Goal: Information Seeking & Learning: Find specific fact

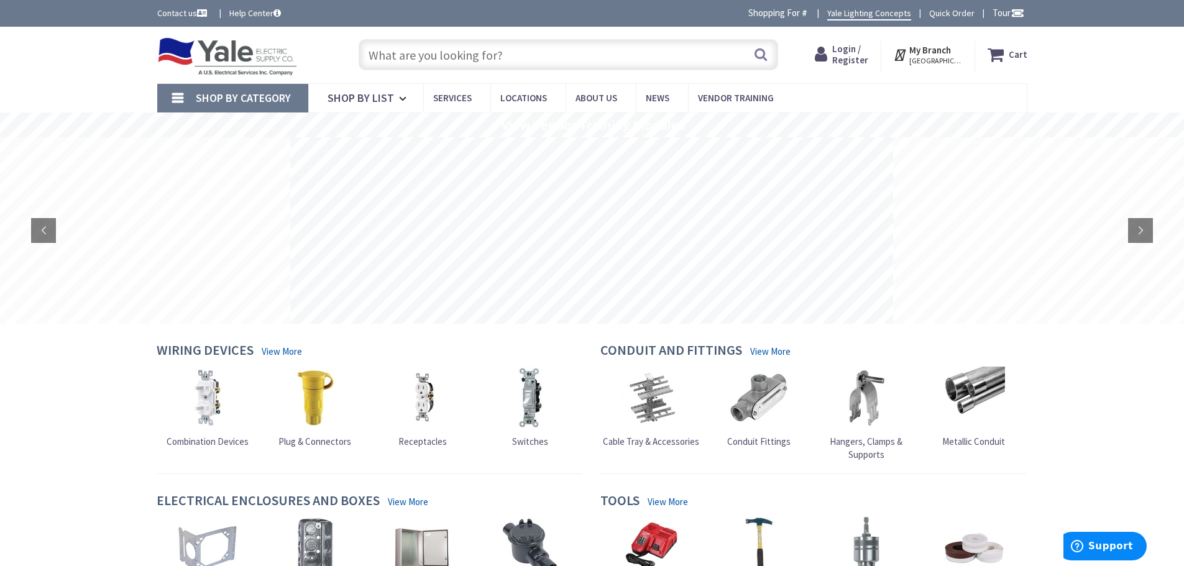
click at [519, 56] on input "text" at bounding box center [569, 54] width 420 height 31
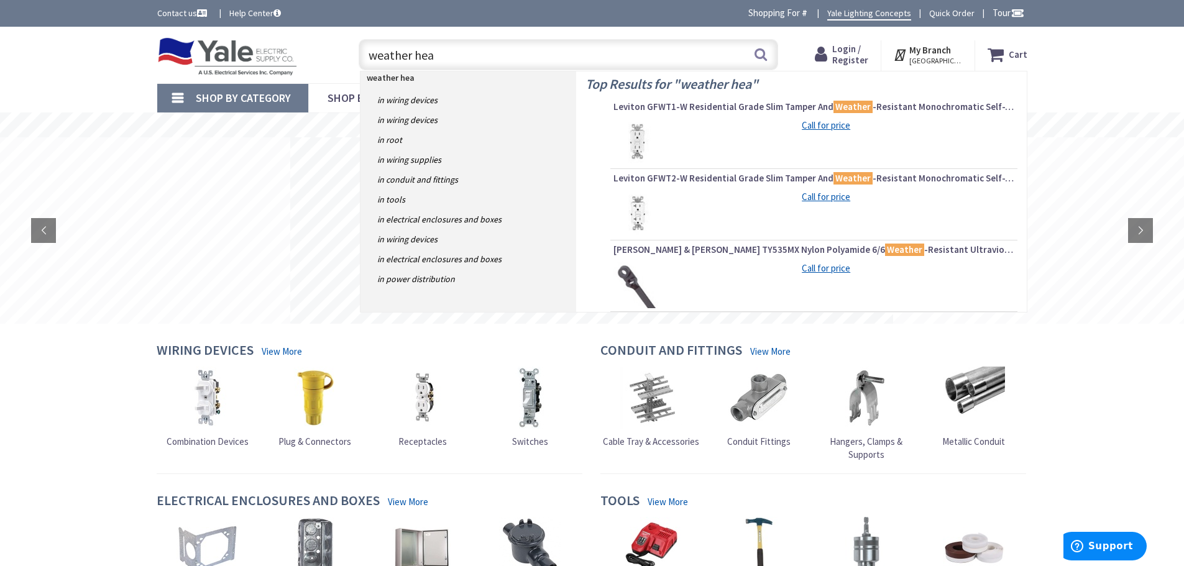
type input "weather head"
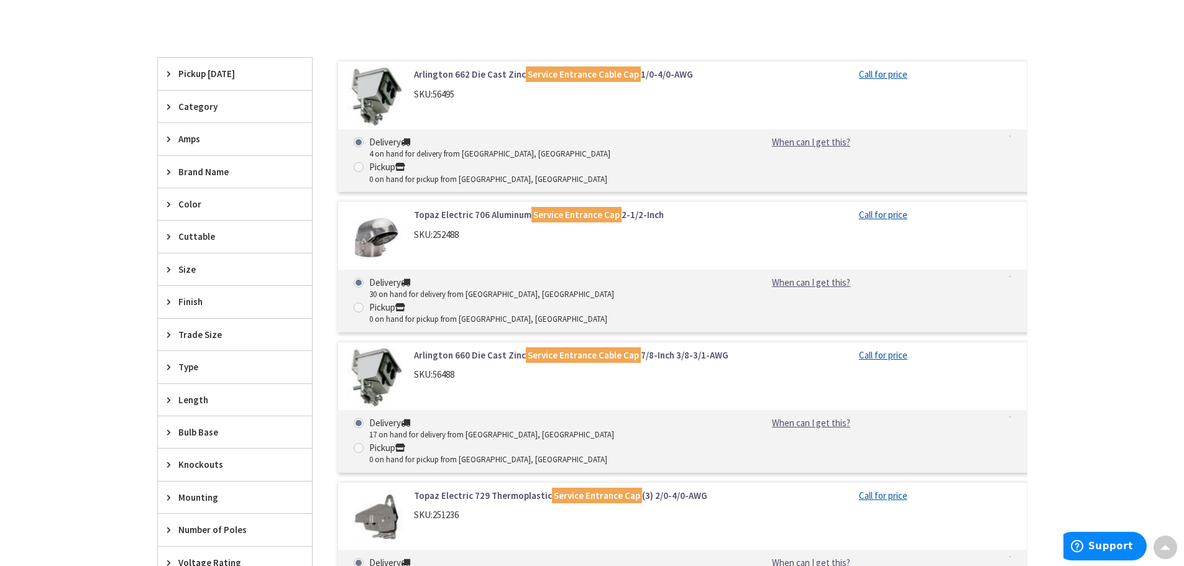
scroll to position [435, 0]
click at [182, 273] on span "Size" at bounding box center [228, 268] width 101 height 13
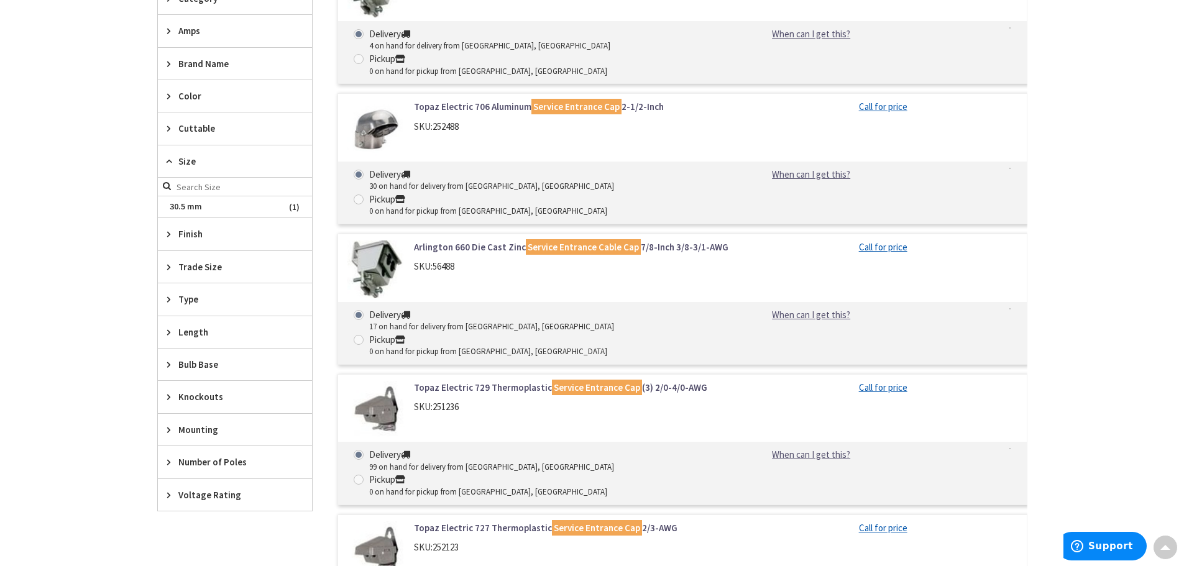
scroll to position [497, 0]
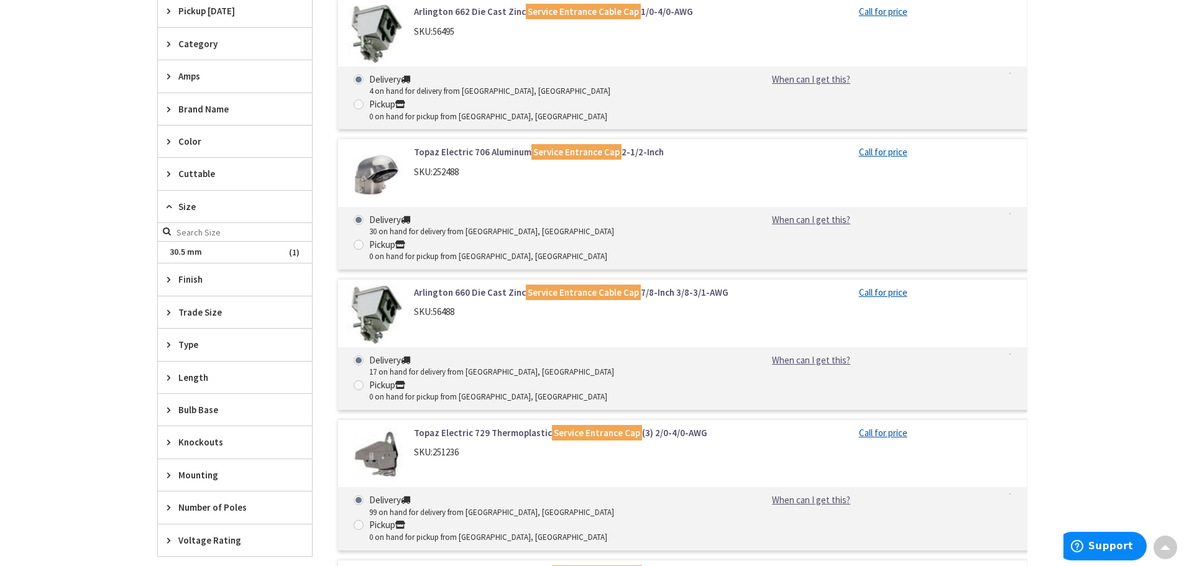
click at [172, 205] on icon at bounding box center [171, 206] width 9 height 9
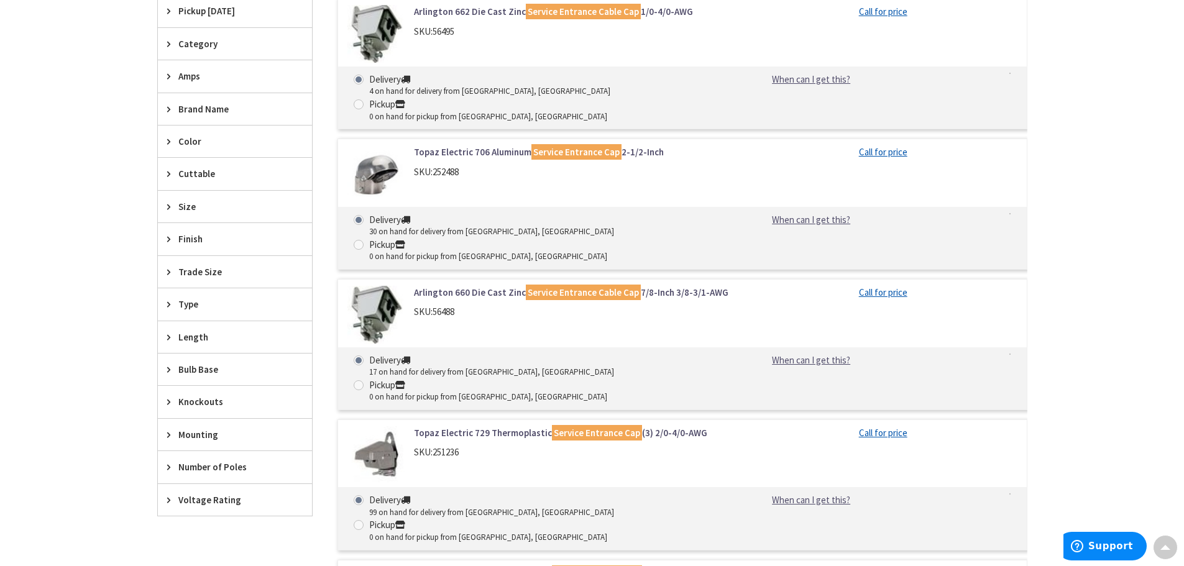
click at [216, 108] on span "Brand Name" at bounding box center [228, 109] width 101 height 13
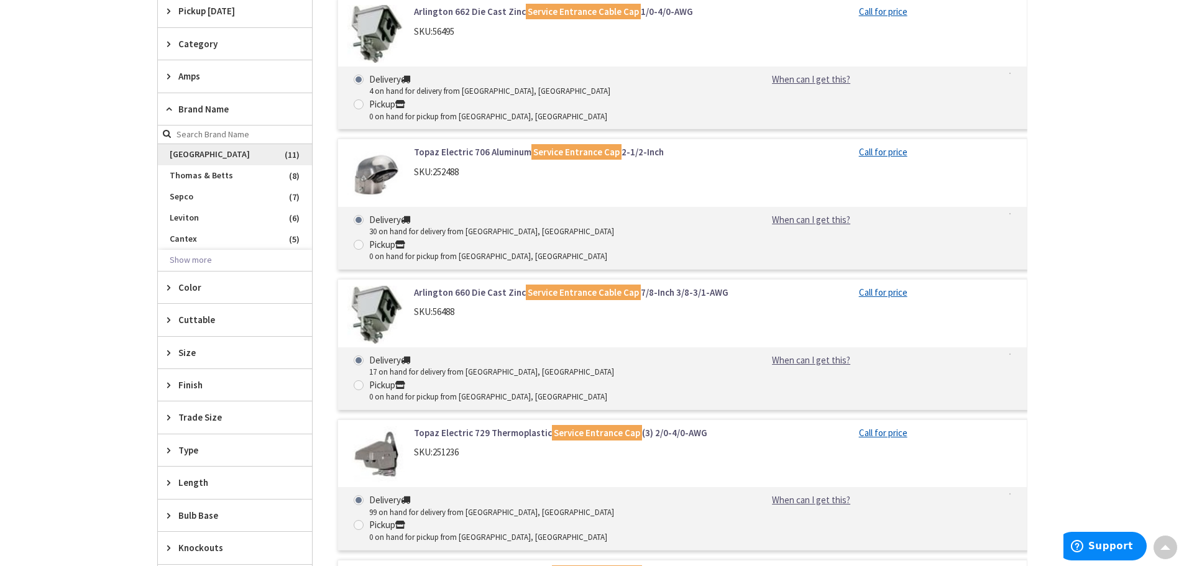
click at [191, 156] on span "[GEOGRAPHIC_DATA]" at bounding box center [235, 154] width 154 height 21
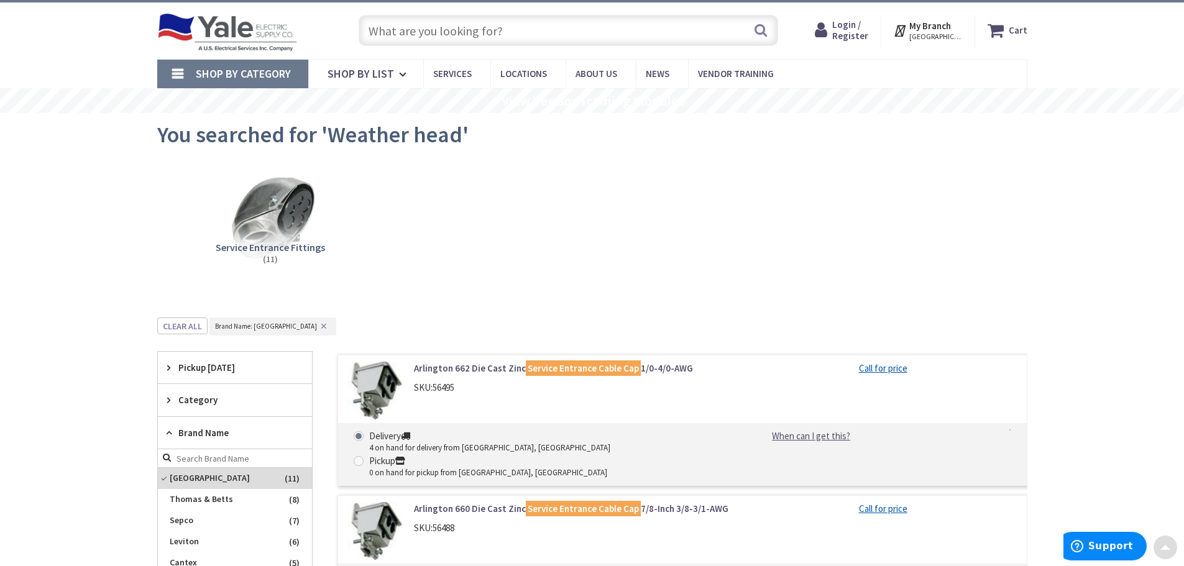
scroll to position [0, 0]
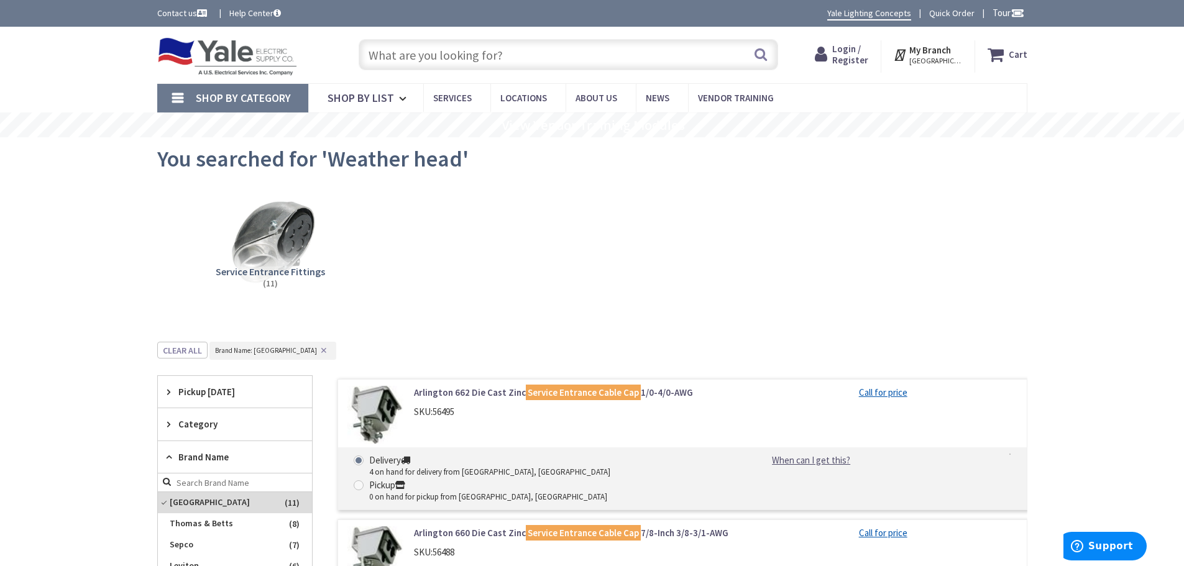
click at [535, 60] on input "text" at bounding box center [569, 54] width 420 height 31
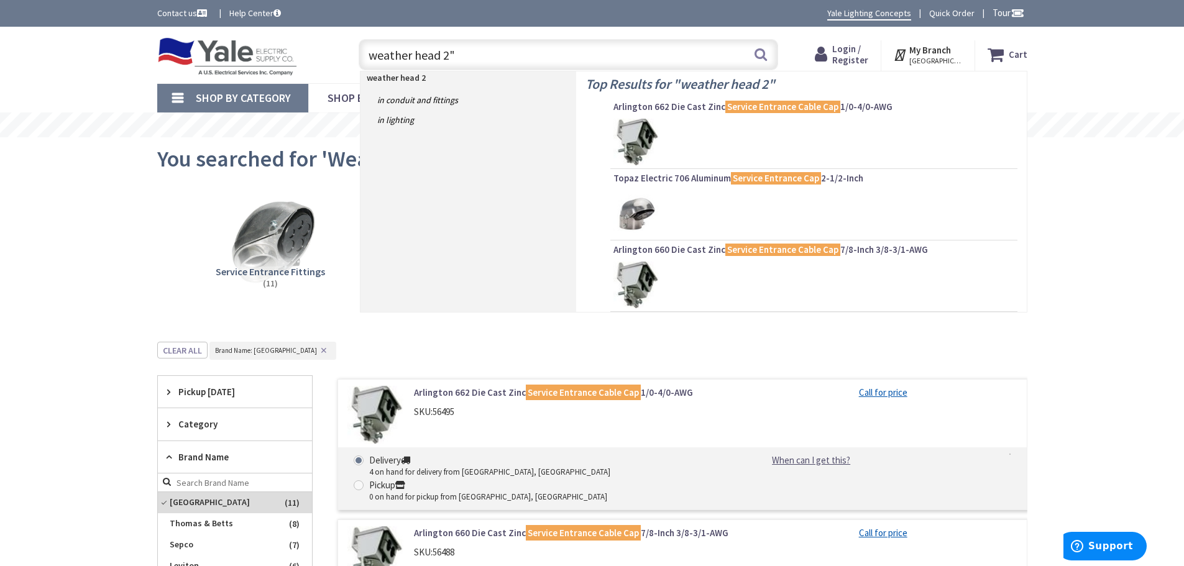
type input "weather head 2""
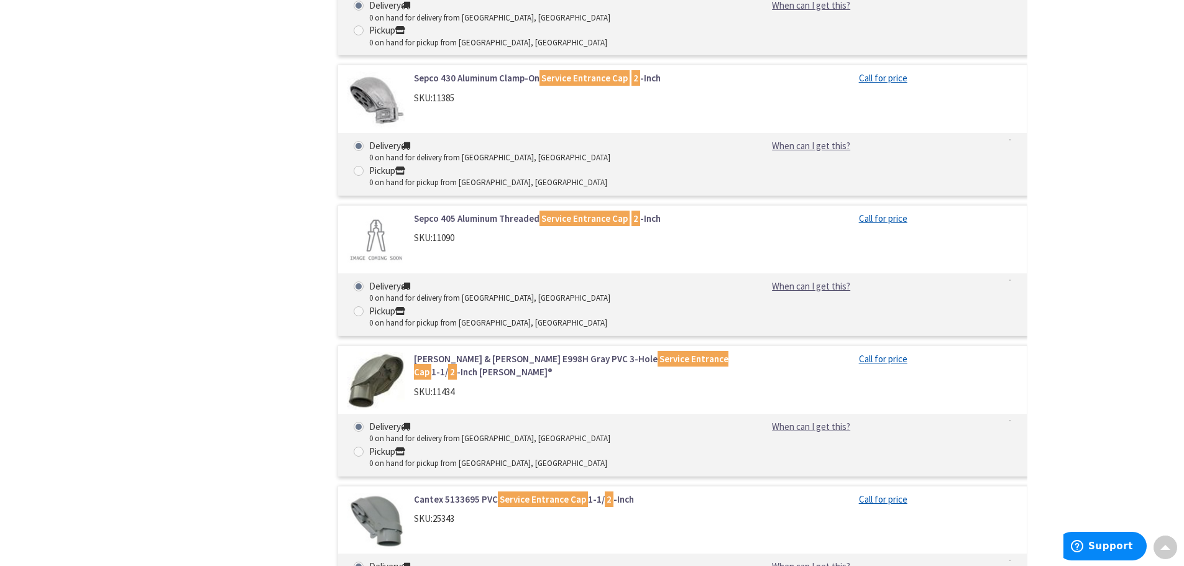
scroll to position [1989, 0]
